Goal: Task Accomplishment & Management: Complete application form

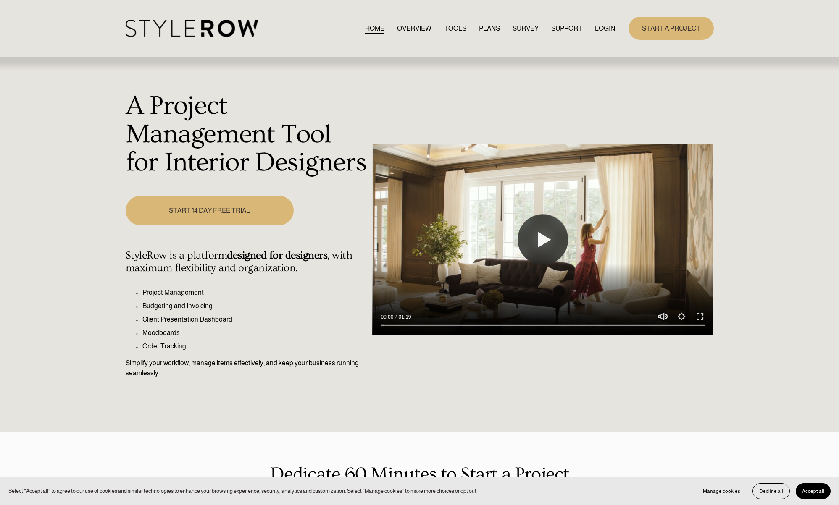
click at [604, 28] on link "LOGIN" at bounding box center [605, 28] width 20 height 11
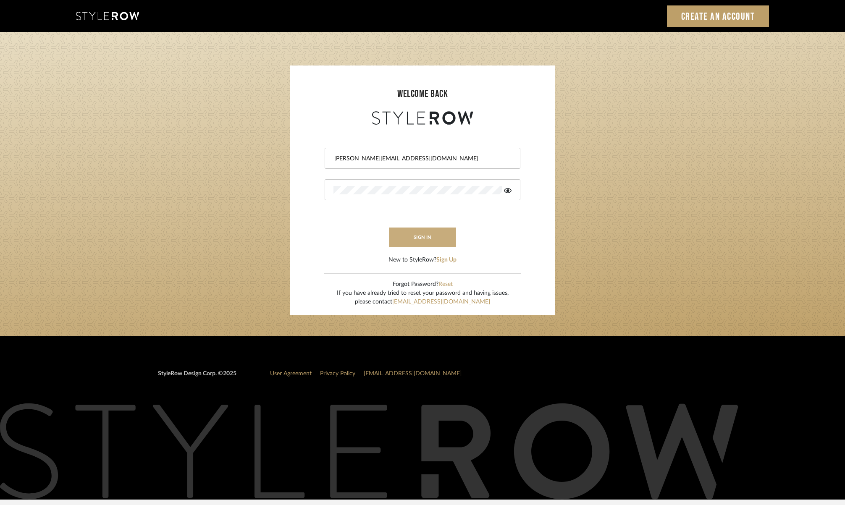
click at [432, 240] on button "sign in" at bounding box center [422, 238] width 67 height 20
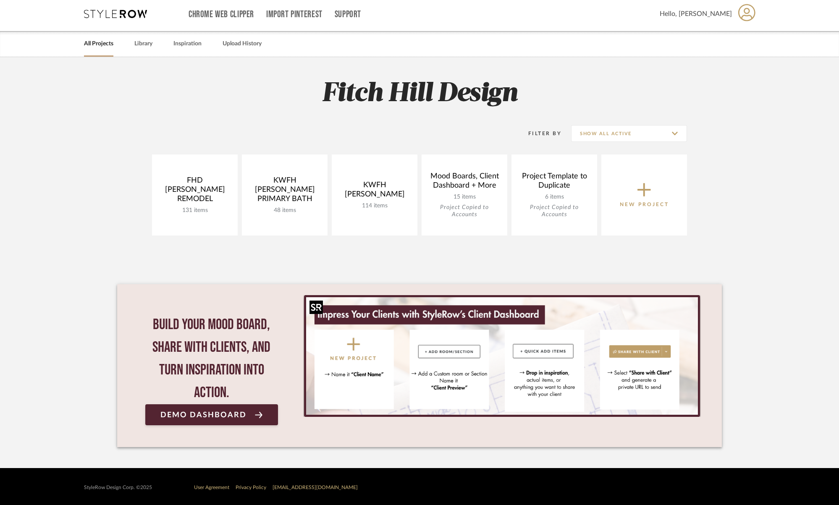
scroll to position [5, 0]
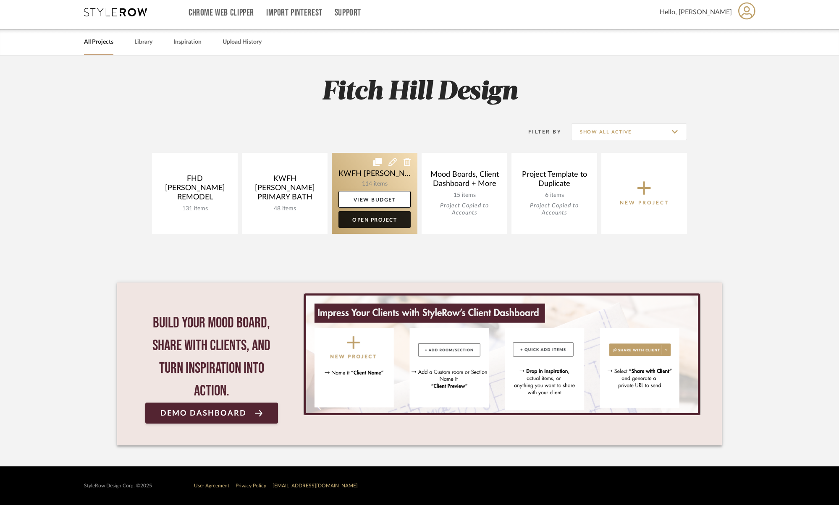
click at [383, 220] on link "Open Project" at bounding box center [375, 219] width 72 height 17
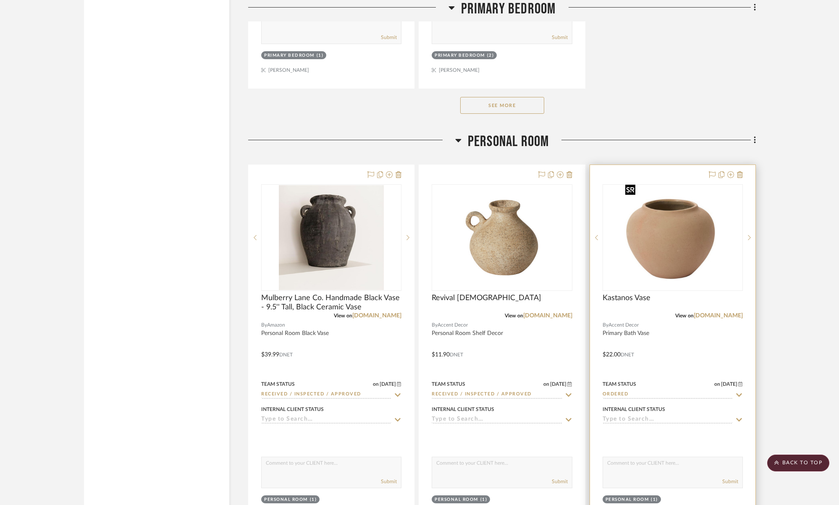
scroll to position [4131, 0]
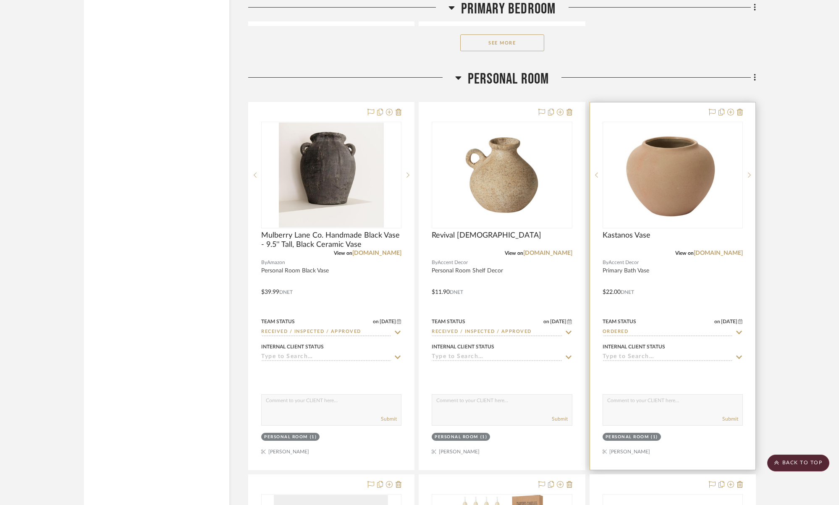
click at [736, 329] on icon at bounding box center [739, 332] width 8 height 7
click at [722, 294] on div at bounding box center [672, 285] width 165 height 367
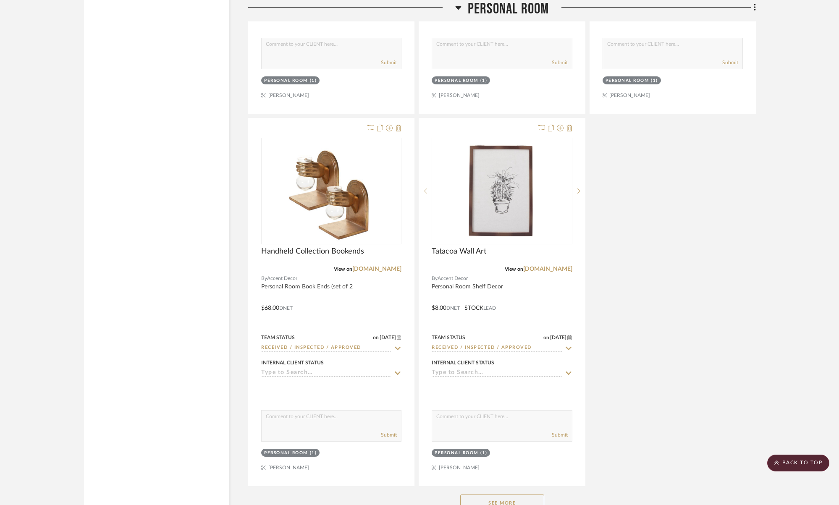
scroll to position [4957, 0]
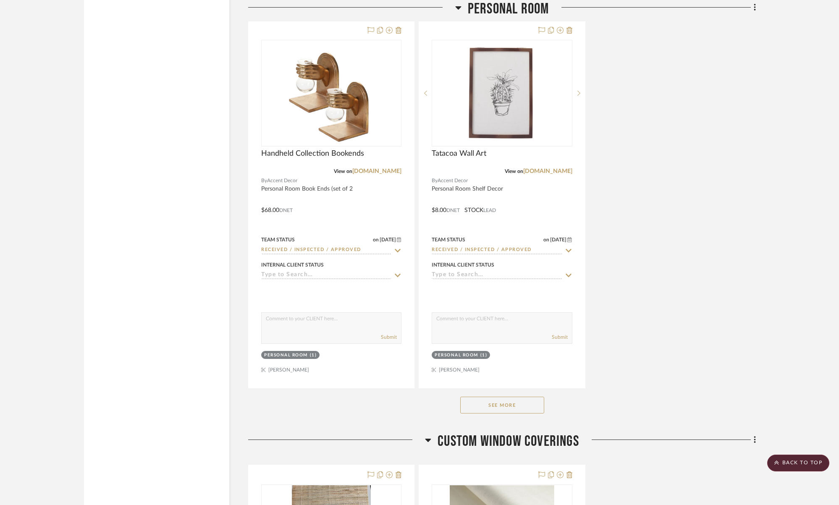
drag, startPoint x: 513, startPoint y: 397, endPoint x: 517, endPoint y: 396, distance: 4.8
click at [513, 397] on button "See More" at bounding box center [502, 405] width 84 height 17
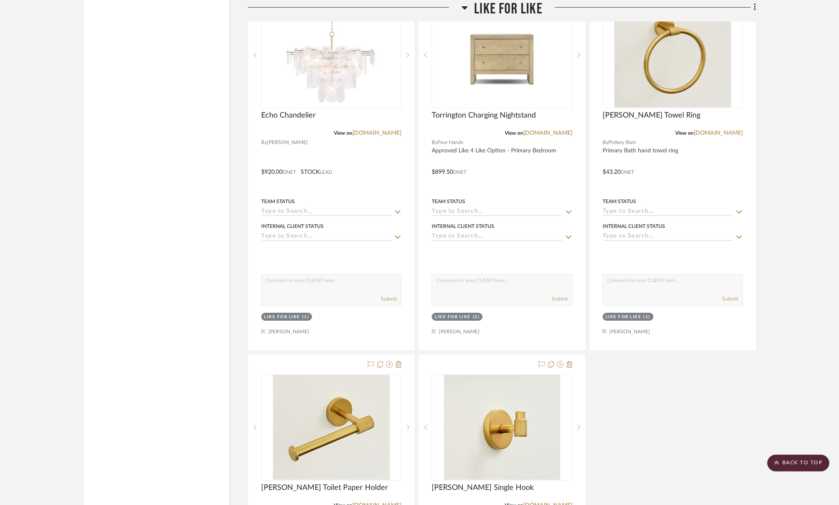
scroll to position [8086, 0]
drag, startPoint x: 428, startPoint y: 226, endPoint x: 613, endPoint y: 2, distance: 291.5
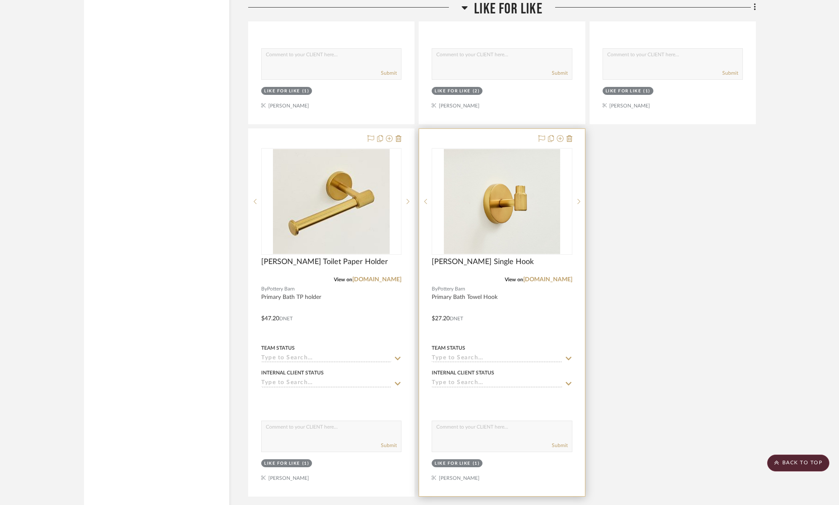
scroll to position [8340, 0]
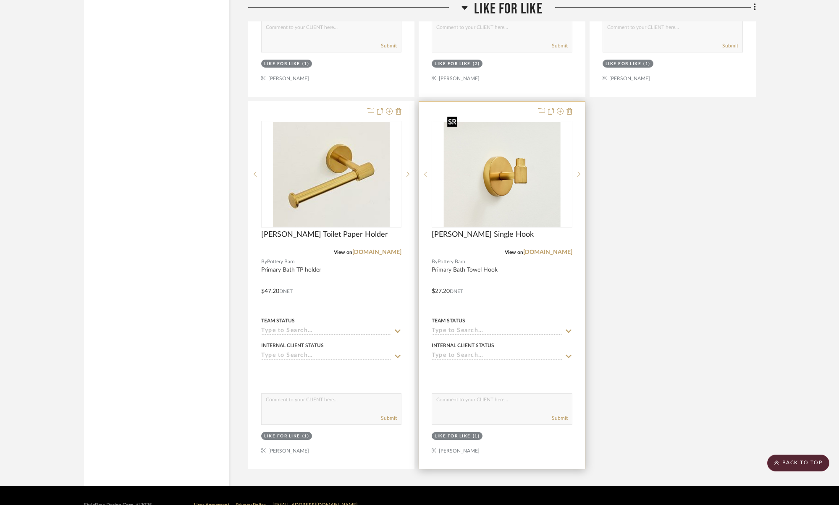
click at [538, 183] on img "0" at bounding box center [502, 174] width 117 height 105
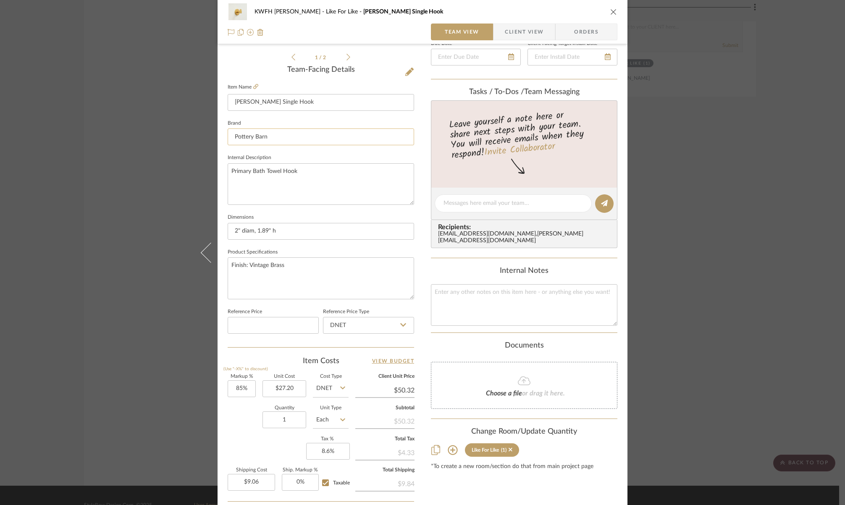
scroll to position [0, 0]
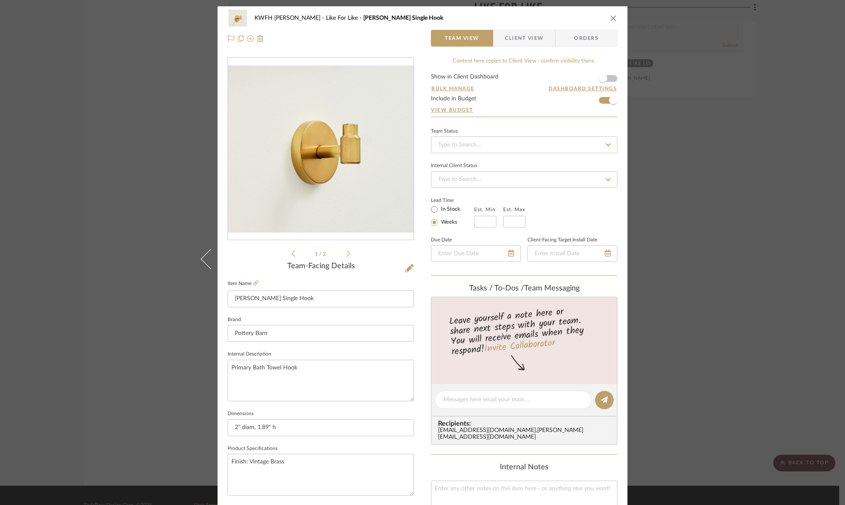
click at [610, 17] on icon "close" at bounding box center [613, 18] width 7 height 7
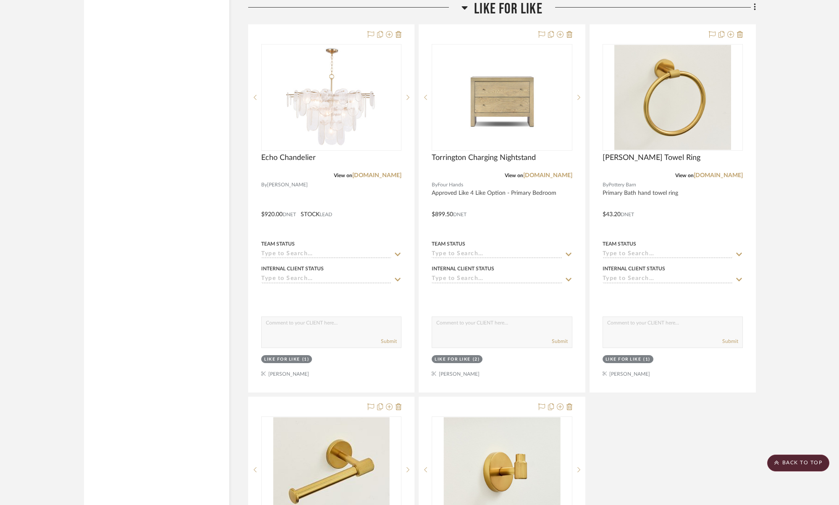
scroll to position [7719, 0]
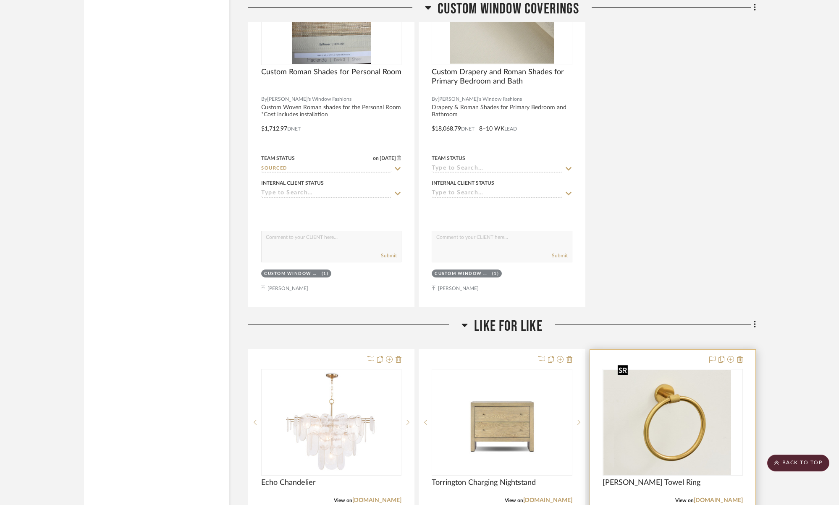
click at [676, 418] on img "0" at bounding box center [662, 422] width 117 height 105
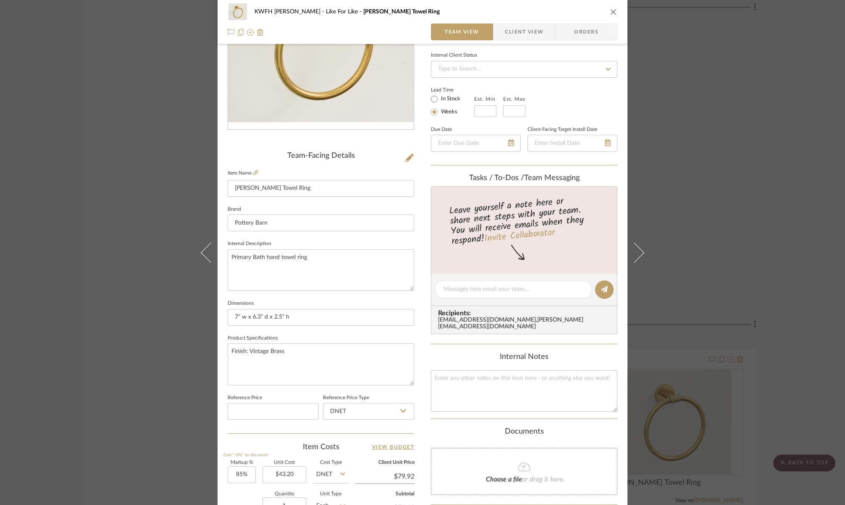
scroll to position [34, 0]
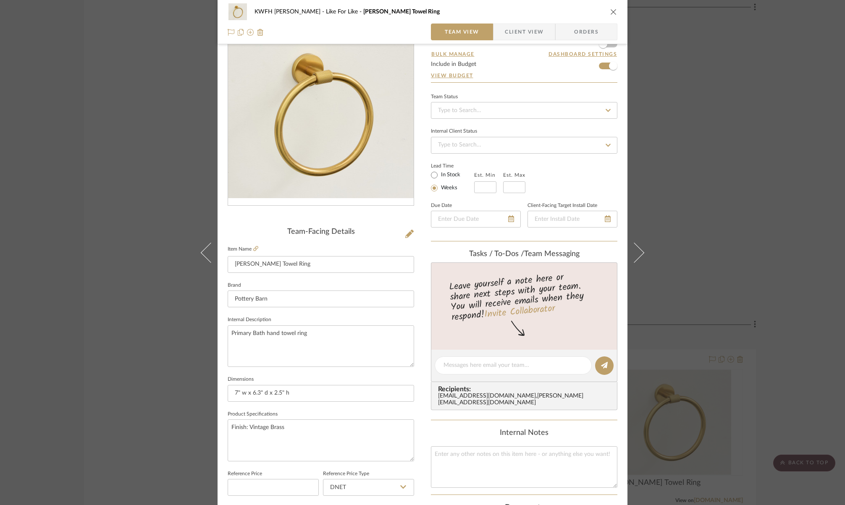
click at [611, 10] on icon "close" at bounding box center [613, 11] width 7 height 7
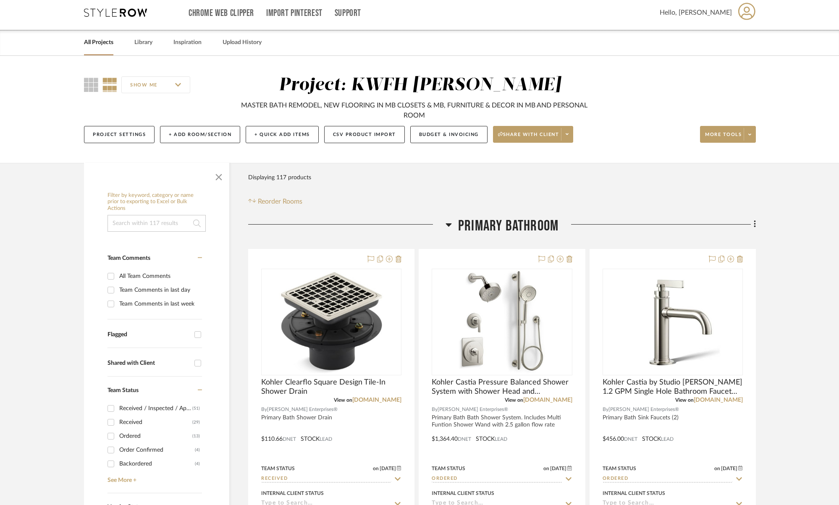
scroll to position [0, 0]
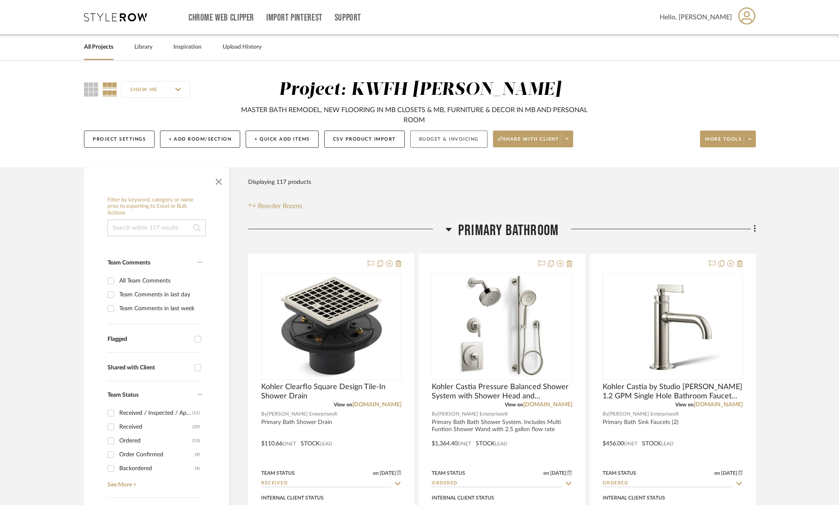
click at [440, 138] on button "Budget & Invoicing" at bounding box center [448, 139] width 77 height 17
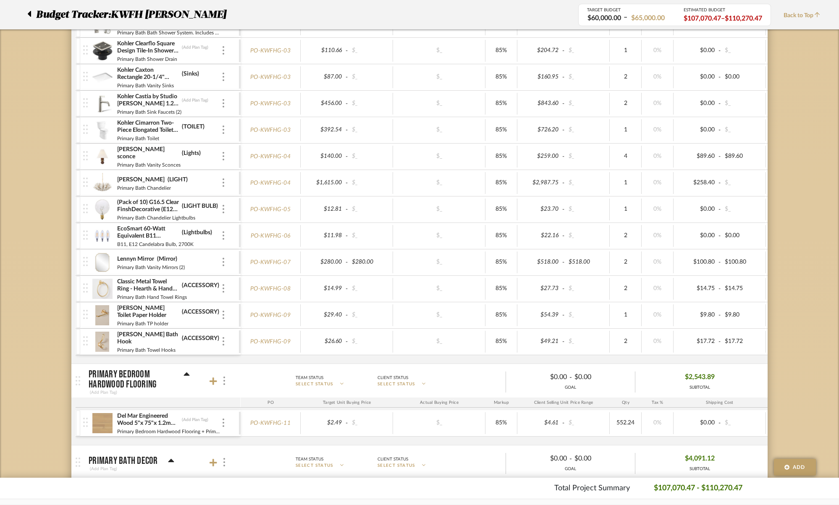
scroll to position [66, 0]
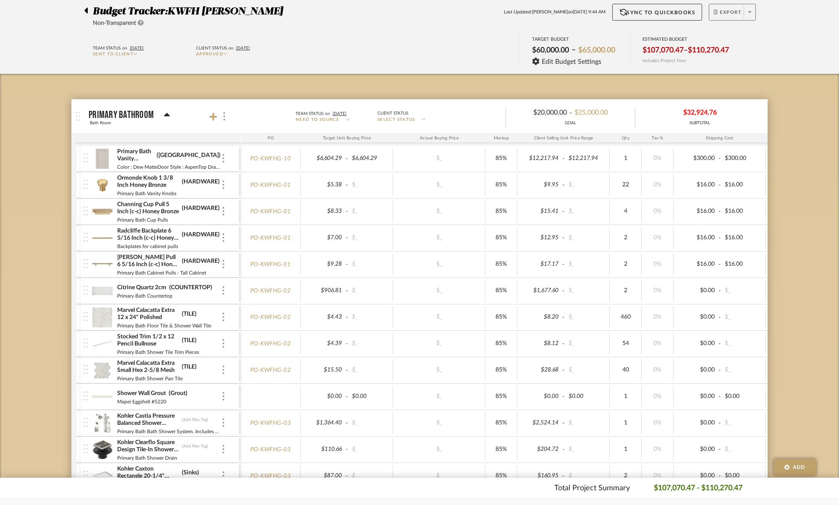
click at [753, 14] on span at bounding box center [750, 12] width 12 height 13
click at [743, 72] on span "Create PO BETA" at bounding box center [747, 76] width 63 height 9
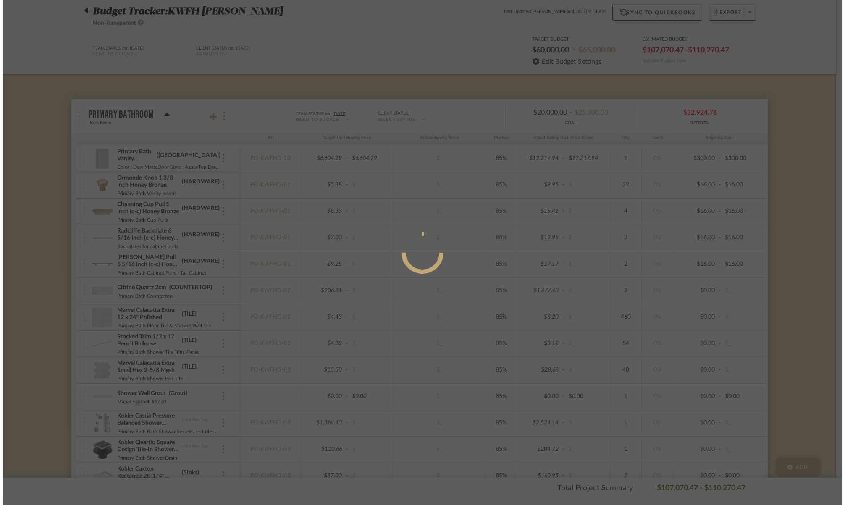
scroll to position [0, 0]
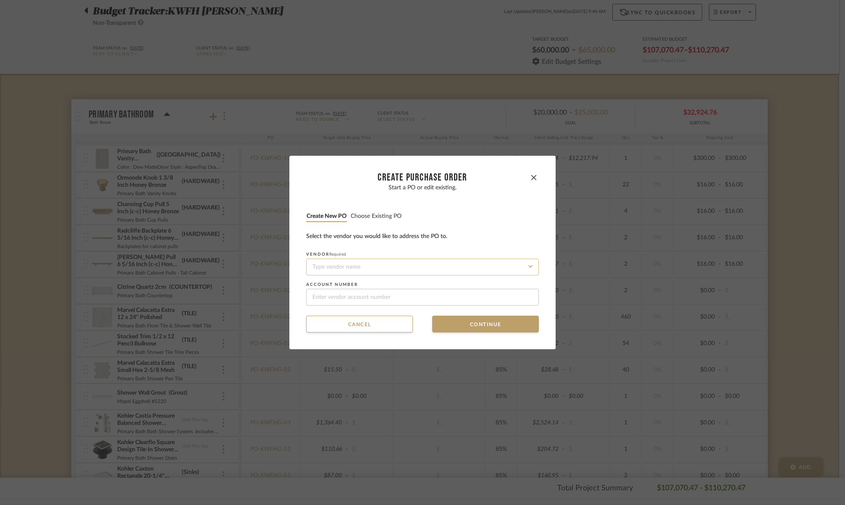
click at [373, 271] on input at bounding box center [422, 267] width 233 height 17
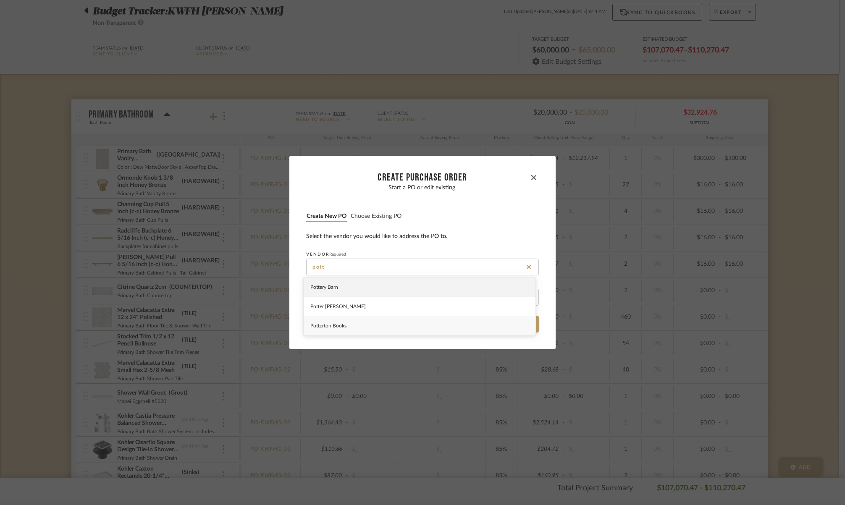
click at [330, 325] on span "Potterton Books" at bounding box center [328, 325] width 36 height 5
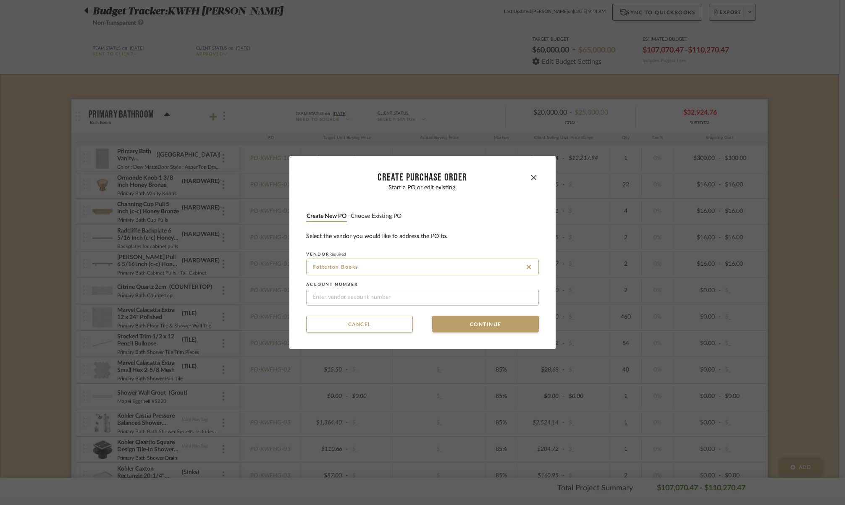
click at [367, 265] on input "Potterton Books" at bounding box center [422, 267] width 233 height 17
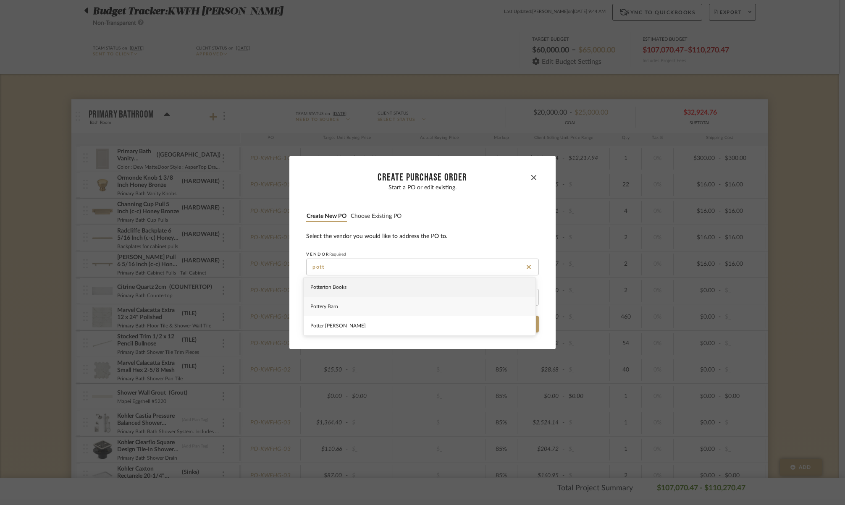
click at [325, 312] on div "Pottery Barn" at bounding box center [420, 306] width 232 height 19
type input "Pottery Barn"
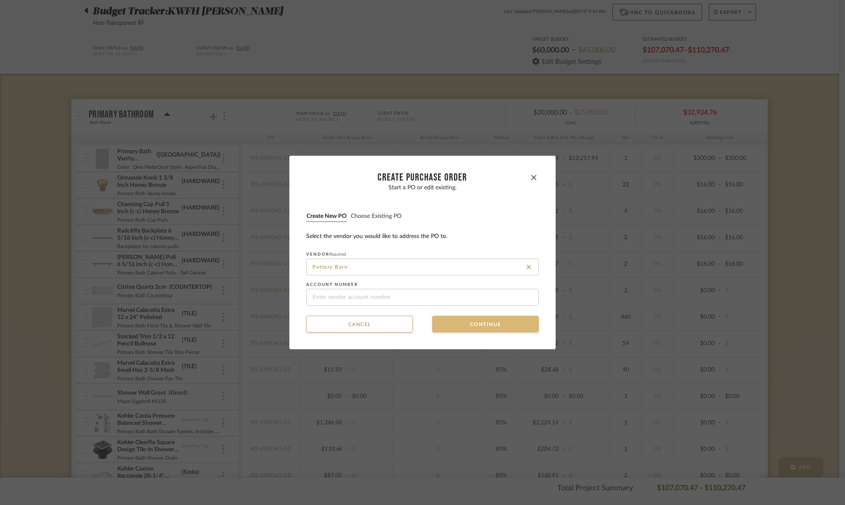
click at [478, 325] on button "Continue" at bounding box center [485, 324] width 107 height 17
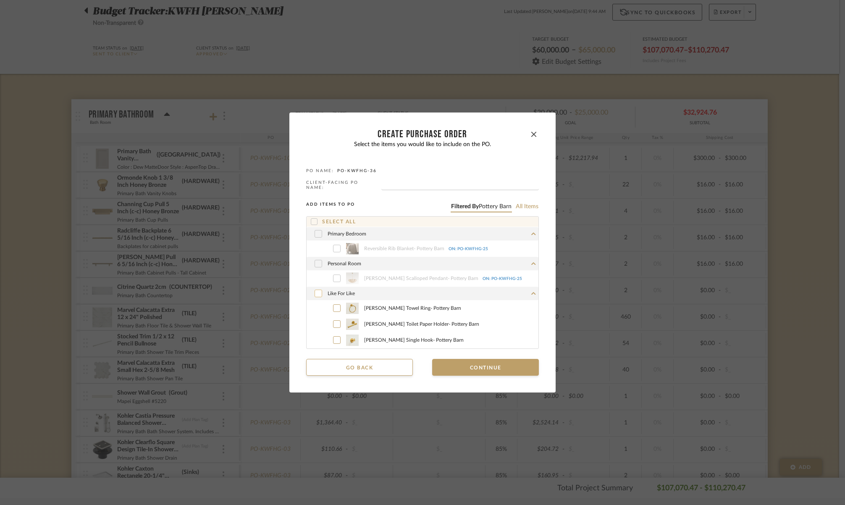
click at [316, 292] on icon at bounding box center [318, 294] width 5 height 6
click at [461, 364] on button "Continue" at bounding box center [485, 367] width 107 height 17
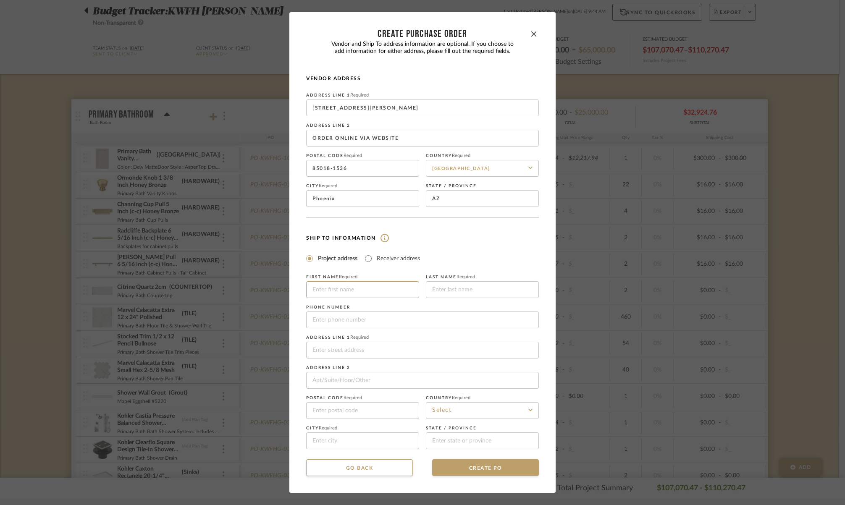
click at [357, 287] on input at bounding box center [362, 289] width 113 height 17
type input "[PERSON_NAME]"
type input "2122"
type input "[PERSON_NAME]"
type input "3233334599"
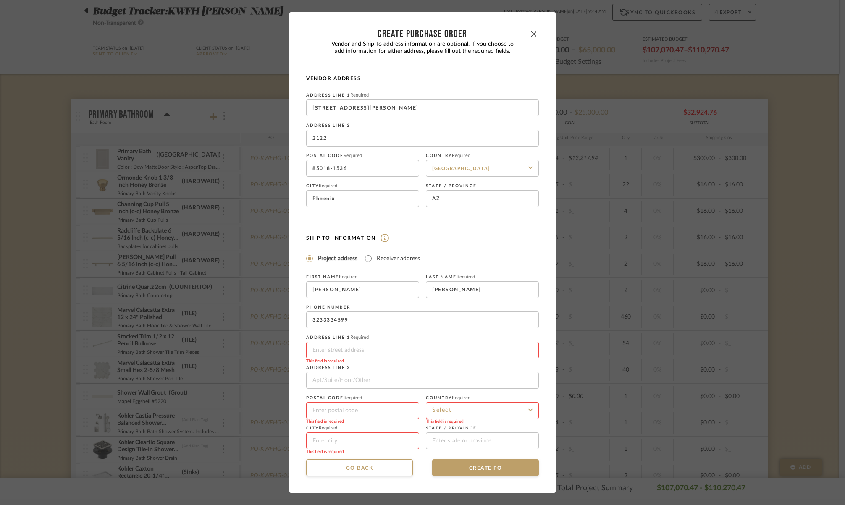
type input "[STREET_ADDRESS][PERSON_NAME]"
type input "85018-1536"
type input "Phoenix"
type input "[US_STATE]"
click at [466, 409] on input at bounding box center [482, 410] width 113 height 17
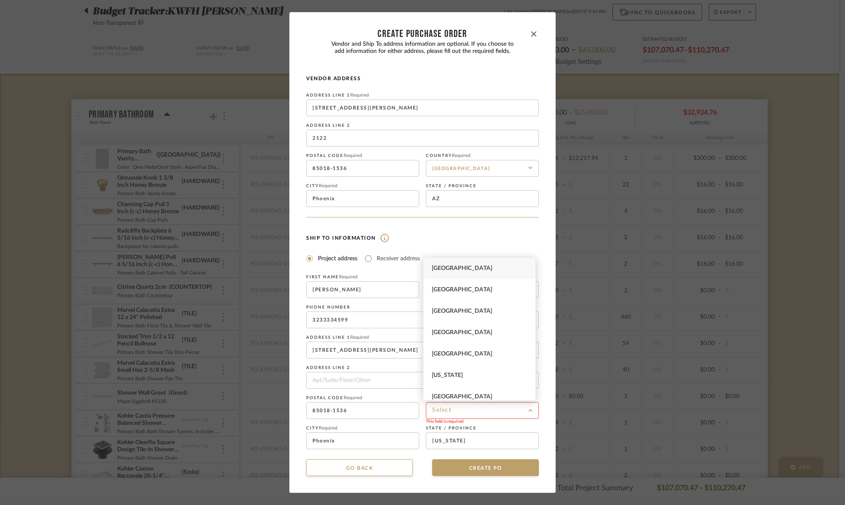
click at [489, 270] on div "[GEOGRAPHIC_DATA]" at bounding box center [479, 268] width 112 height 21
type input "[GEOGRAPHIC_DATA]"
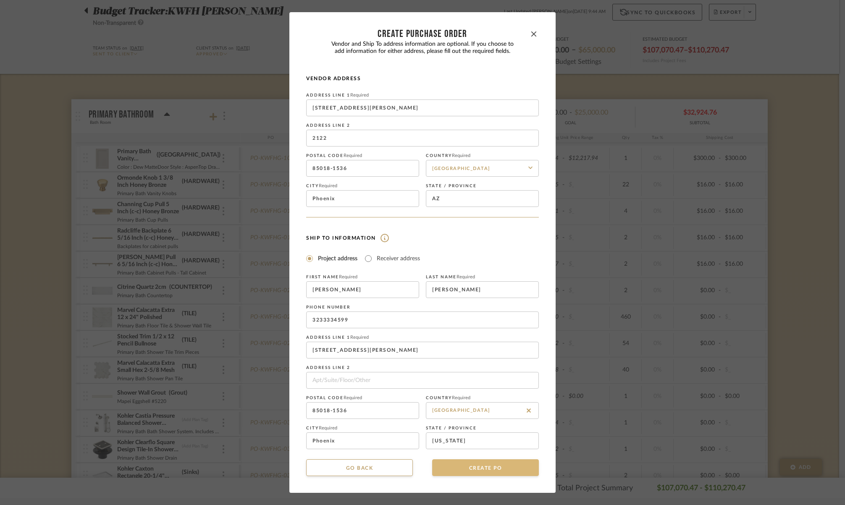
click at [499, 471] on button "CREATE PO" at bounding box center [485, 467] width 107 height 17
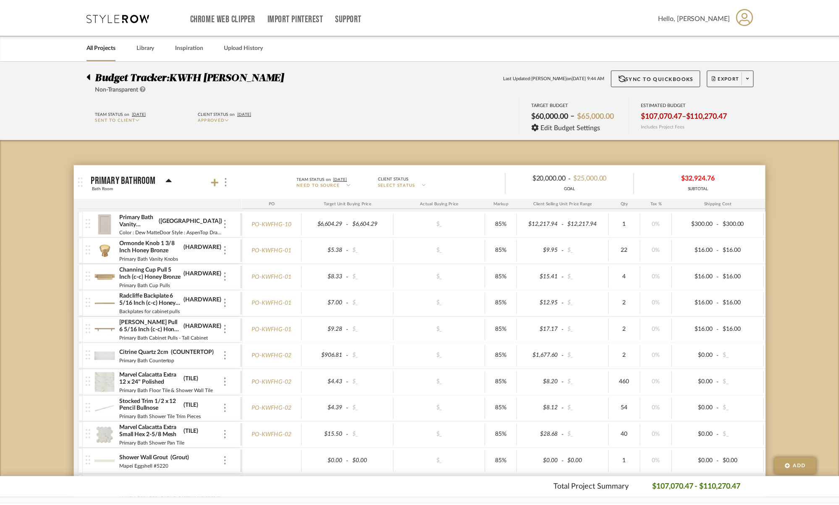
scroll to position [66, 0]
